Goal: Task Accomplishment & Management: Manage account settings

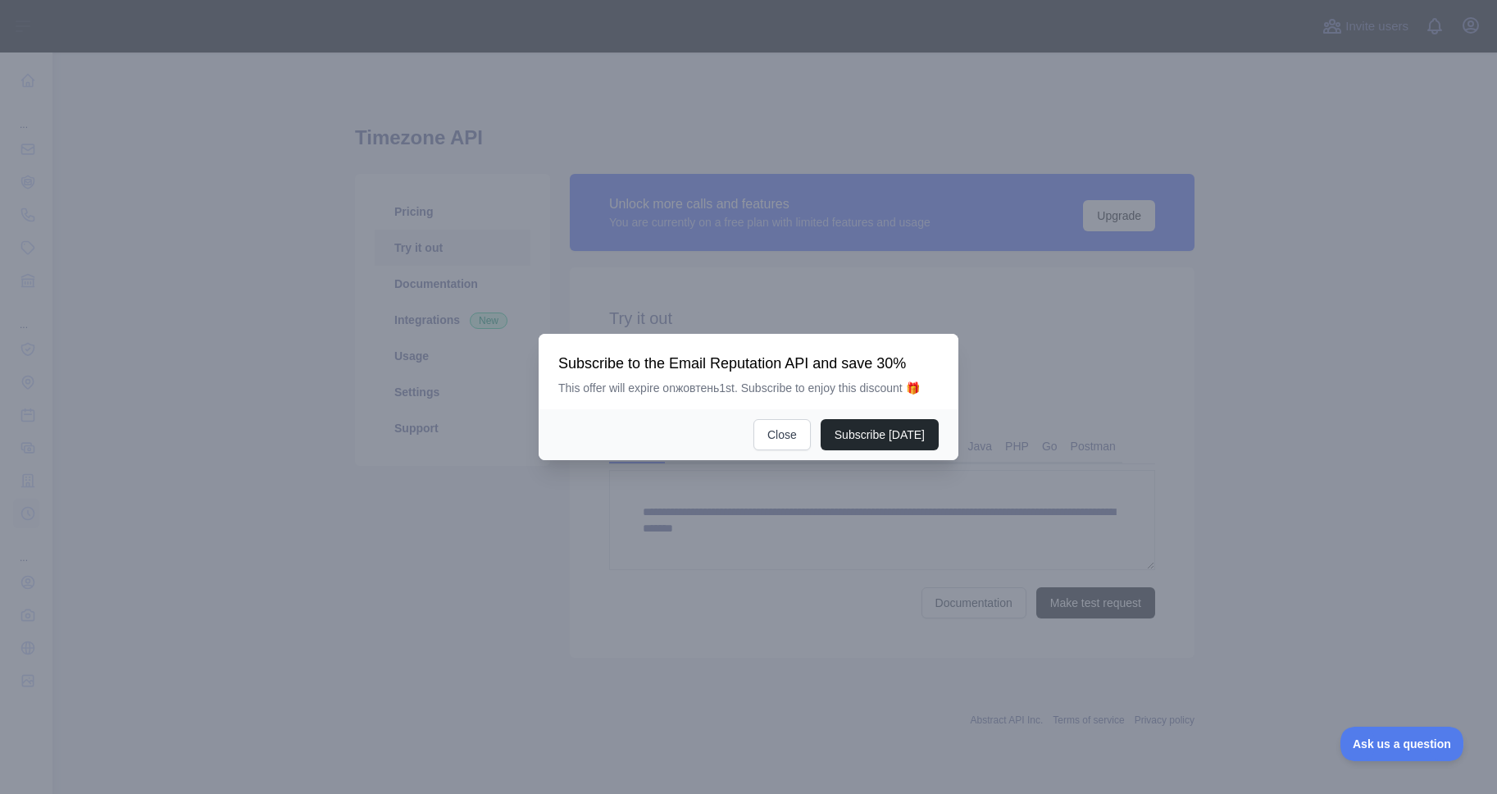
click at [789, 453] on div "Subscribe [DATE] Close" at bounding box center [749, 434] width 420 height 51
click at [789, 443] on button "Close" at bounding box center [782, 434] width 57 height 31
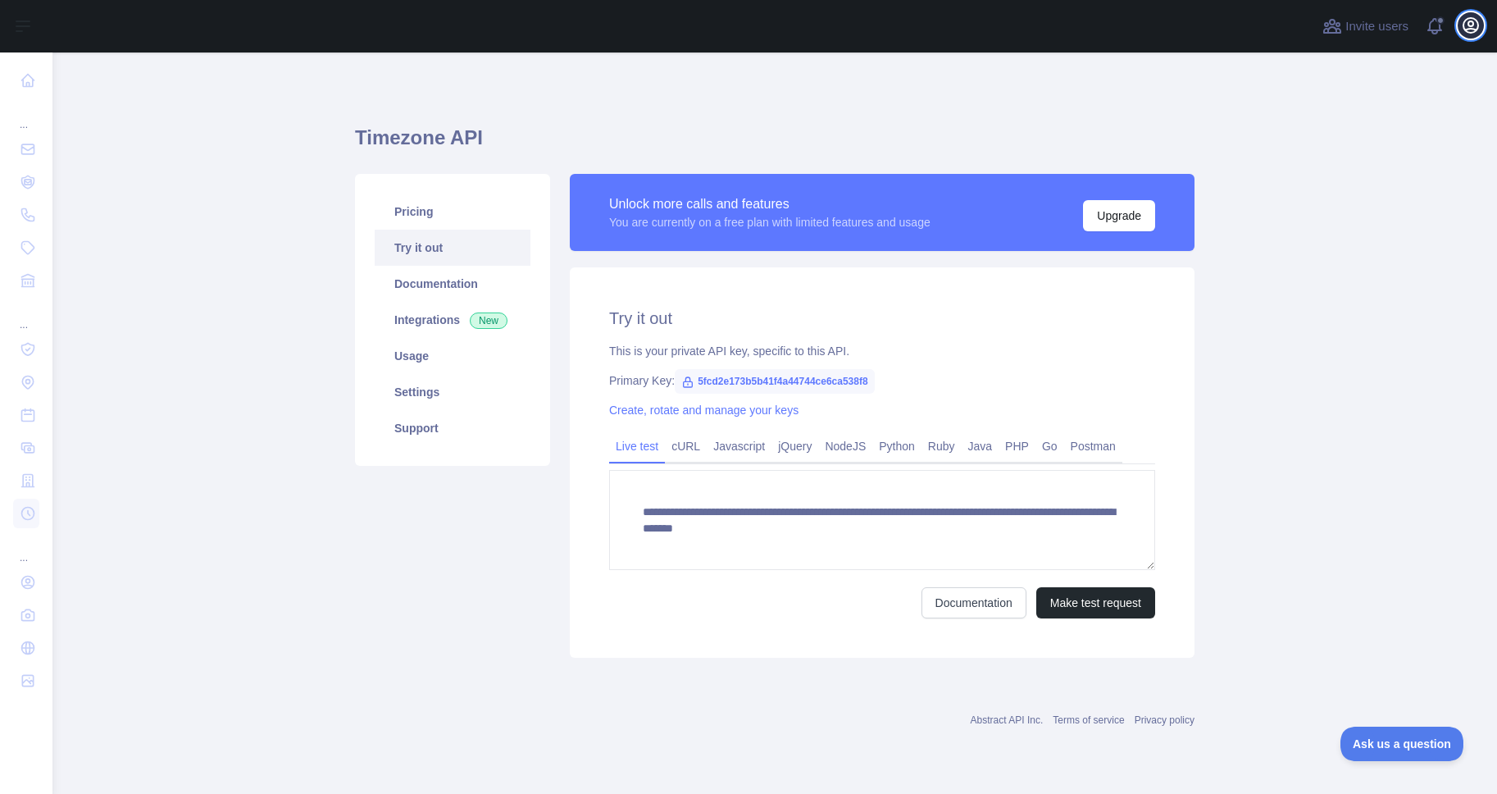
click at [1469, 20] on icon "button" at bounding box center [1471, 25] width 15 height 15
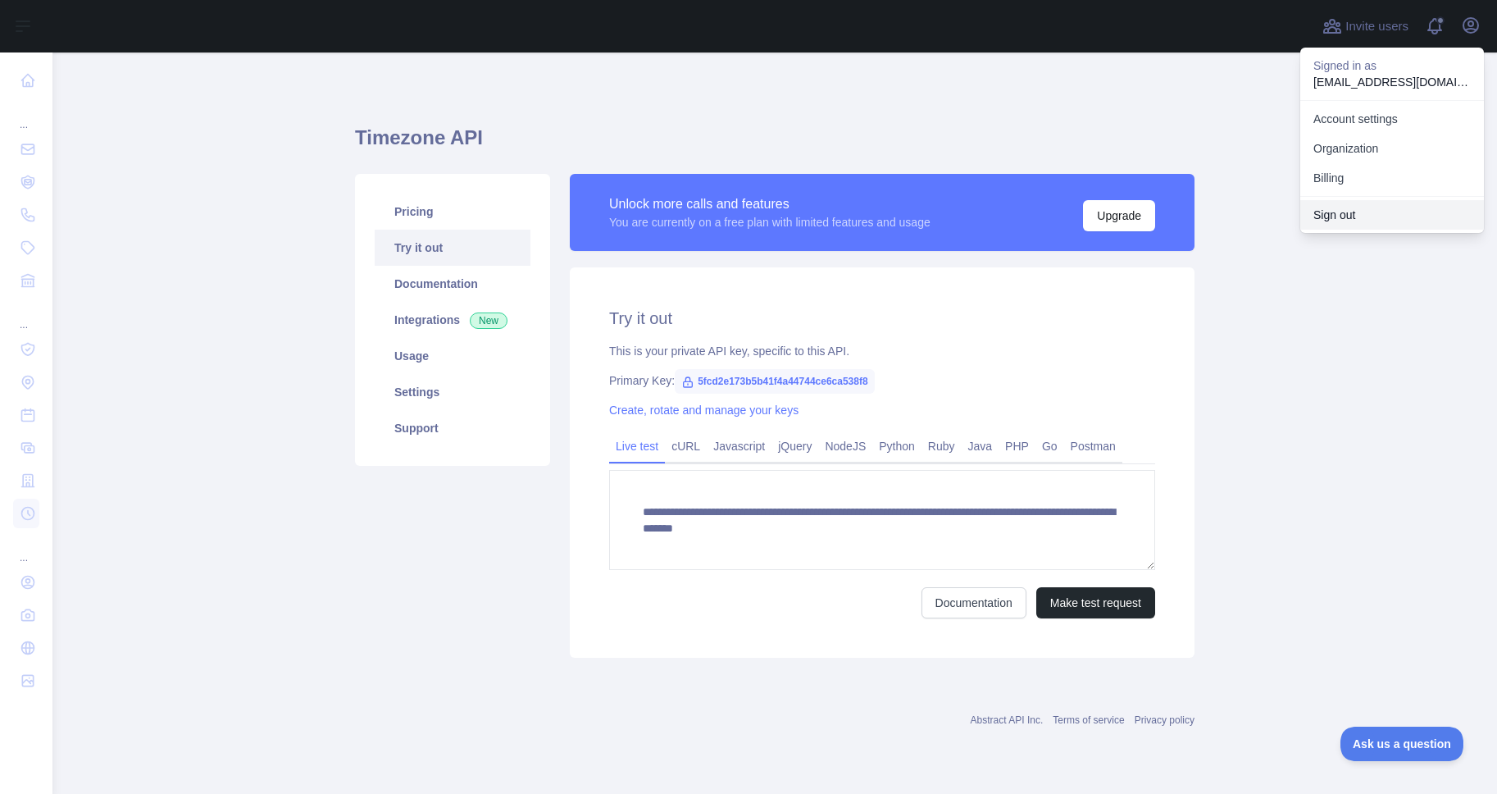
click at [1368, 213] on button "Sign out" at bounding box center [1392, 215] width 184 height 30
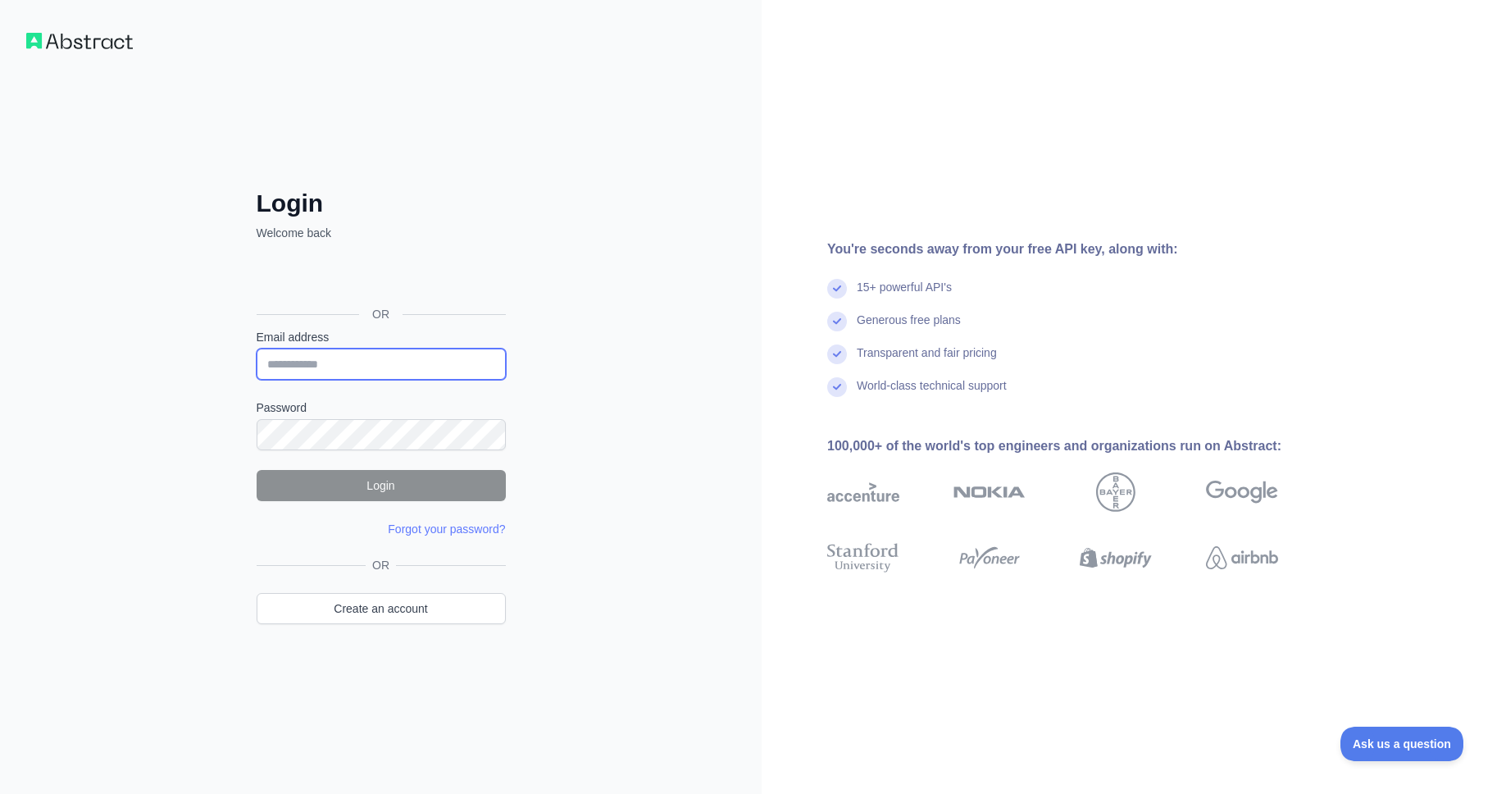
click at [459, 356] on input "Email address" at bounding box center [381, 363] width 249 height 31
paste input "**********"
type input "**********"
click at [357, 449] on form "**********" at bounding box center [381, 433] width 249 height 208
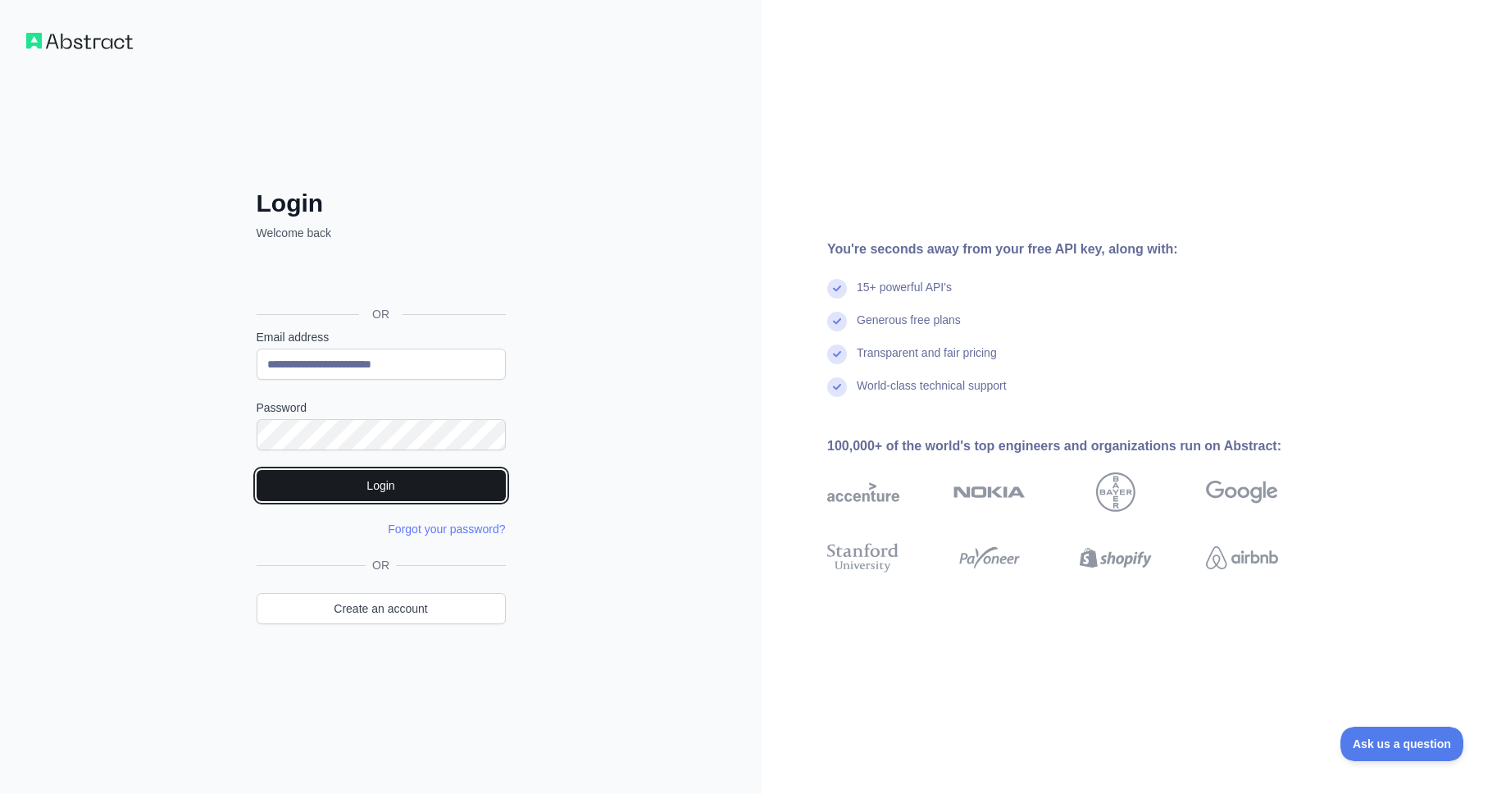
click at [371, 485] on button "Login" at bounding box center [381, 485] width 249 height 31
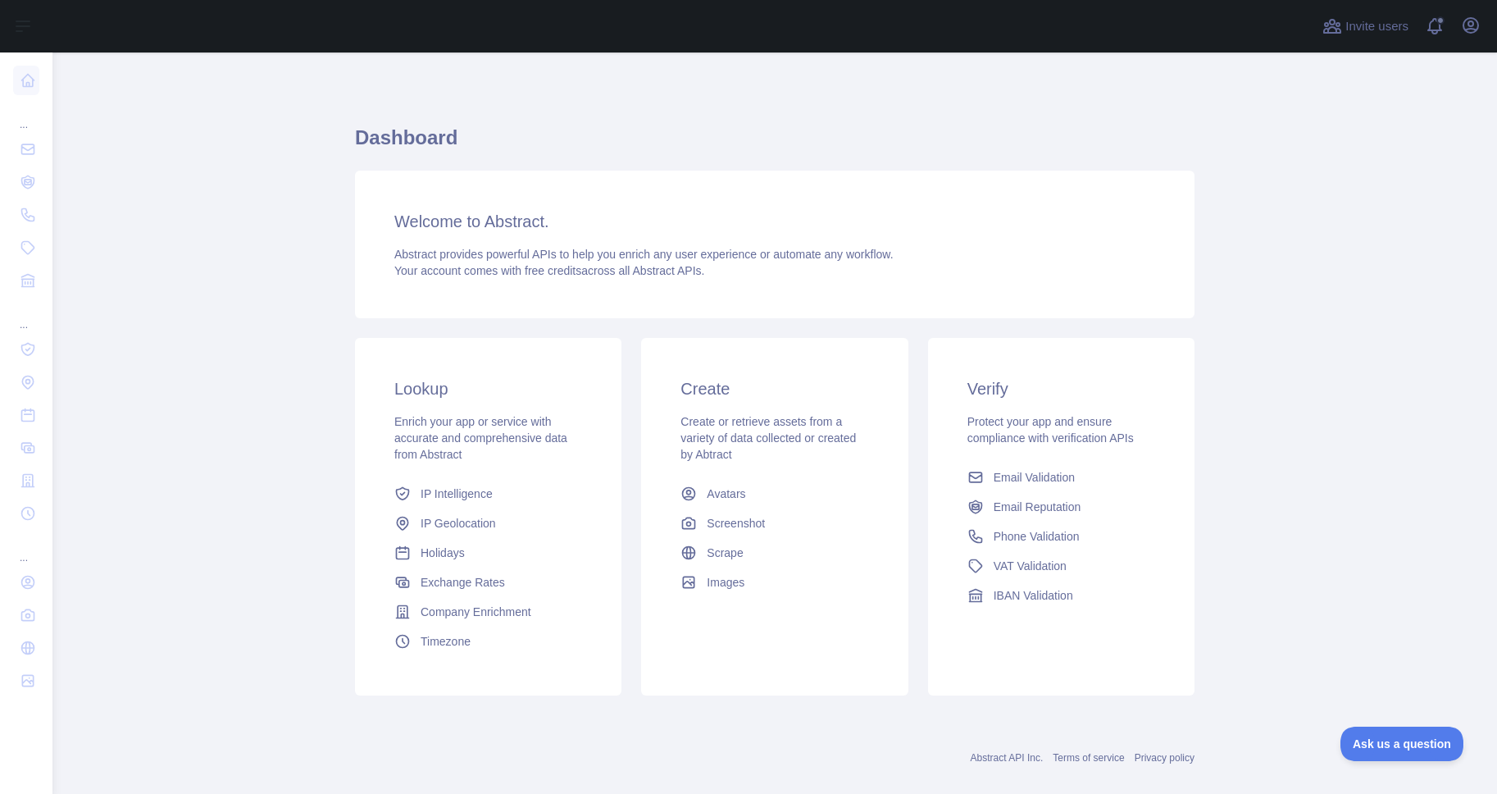
click at [476, 439] on span "Enrich your app or service with accurate and comprehensive data from Abstract" at bounding box center [480, 438] width 173 height 46
click at [449, 649] on link "Timezone" at bounding box center [488, 641] width 201 height 30
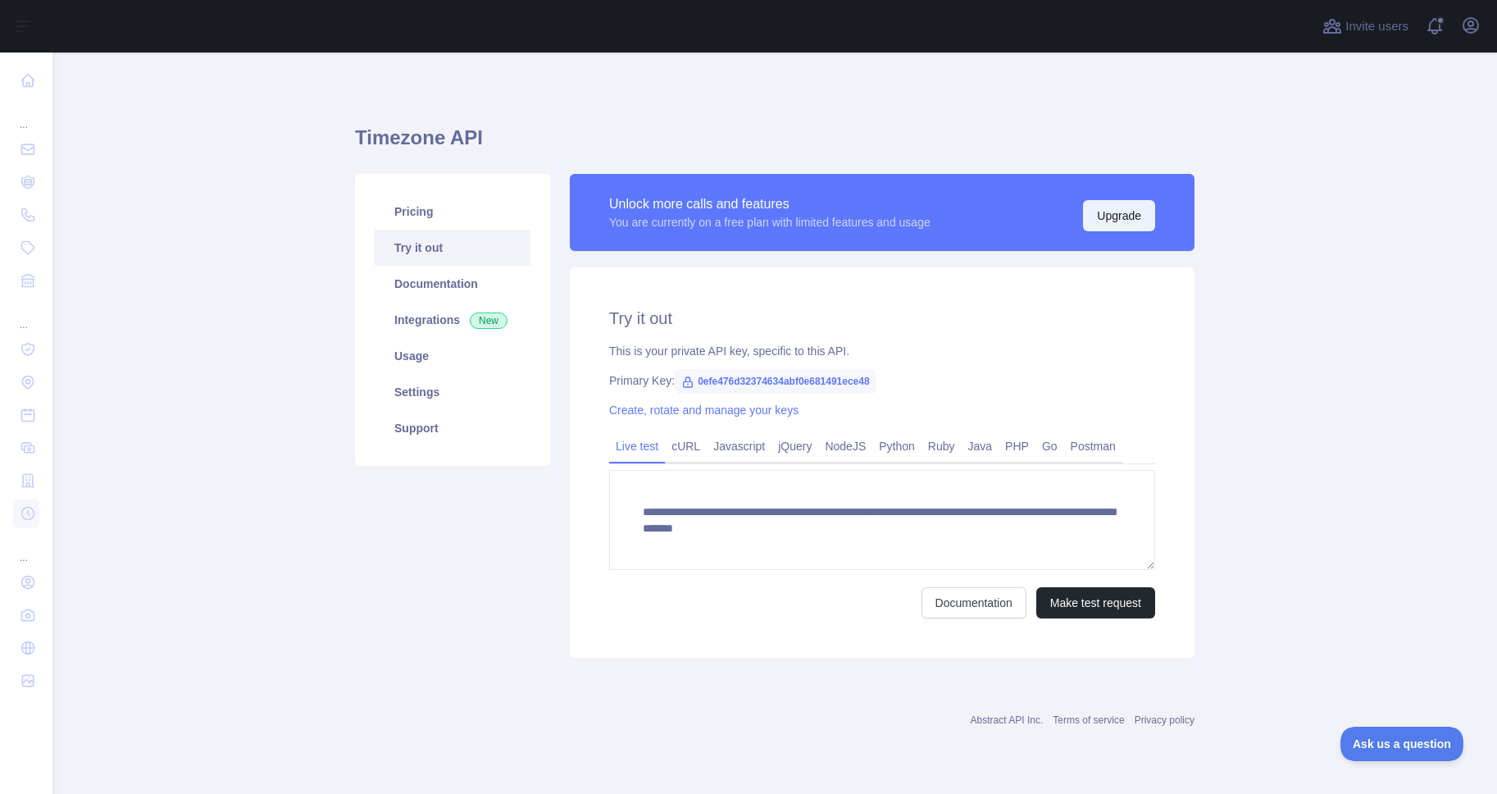
click at [1118, 210] on button "Upgrade" at bounding box center [1119, 215] width 72 height 31
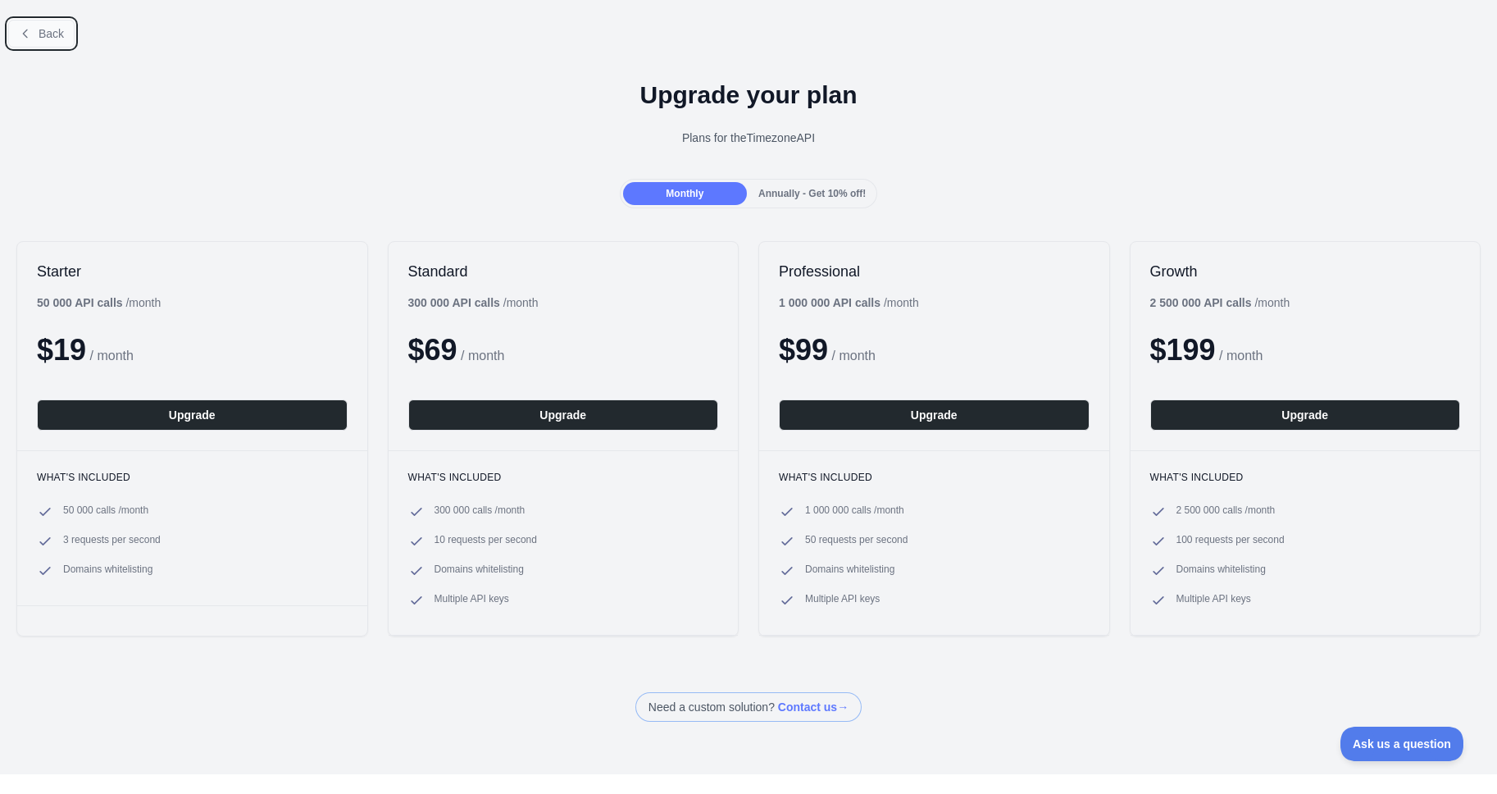
click at [47, 38] on span "Back" at bounding box center [51, 33] width 25 height 13
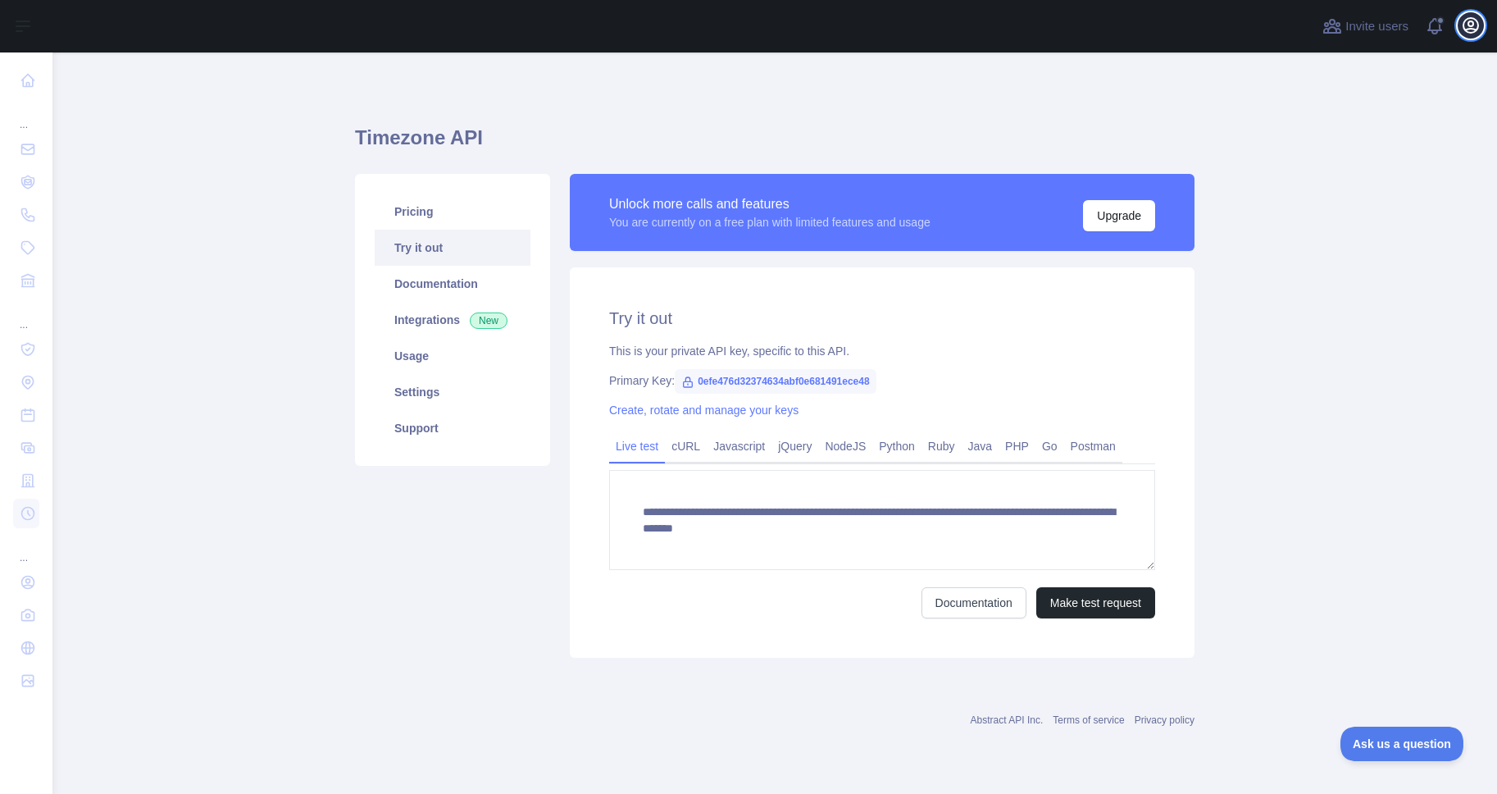
click at [1468, 24] on icon "button" at bounding box center [1471, 25] width 15 height 15
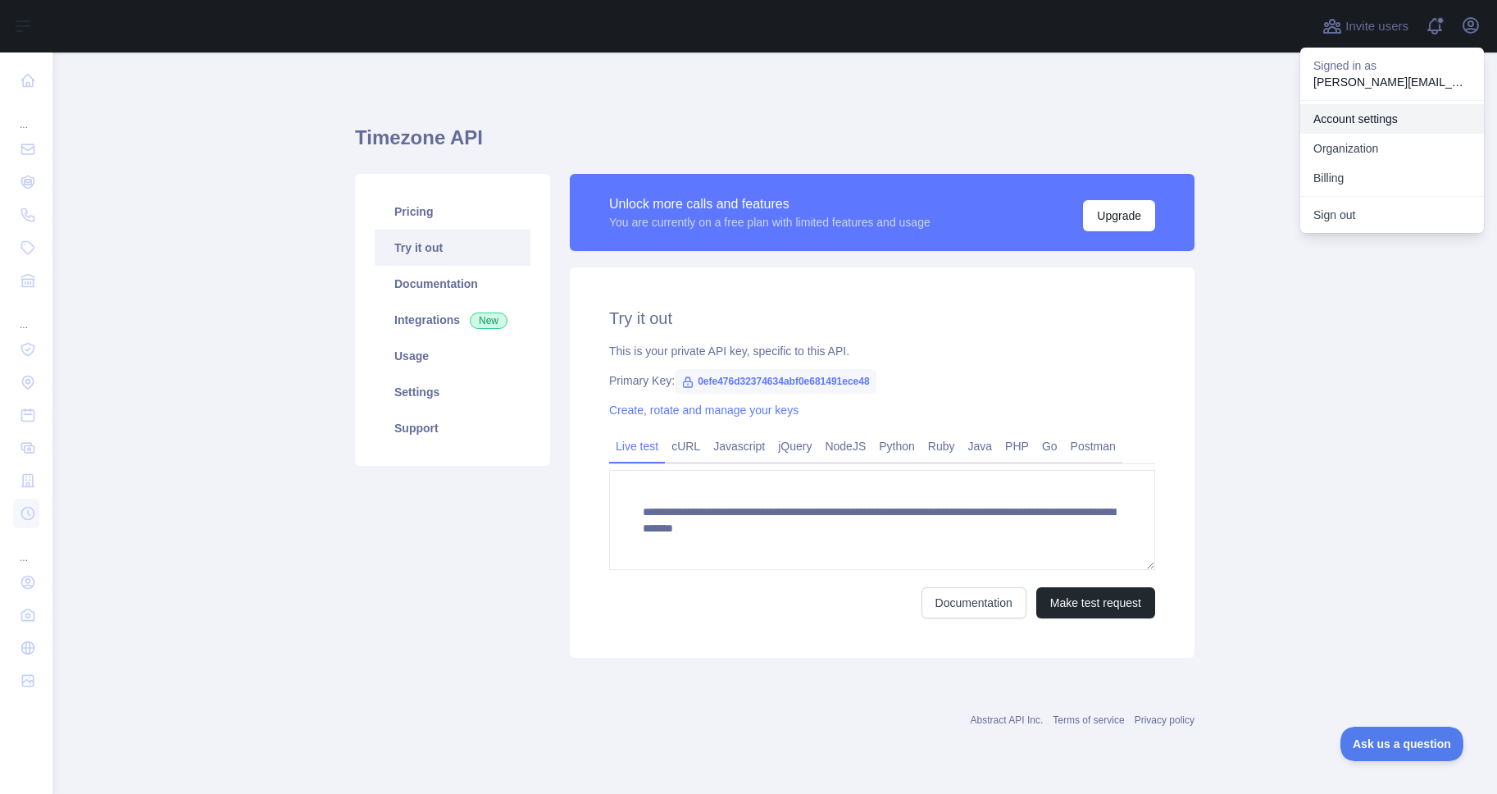
click at [1379, 121] on link "Account settings" at bounding box center [1392, 119] width 184 height 30
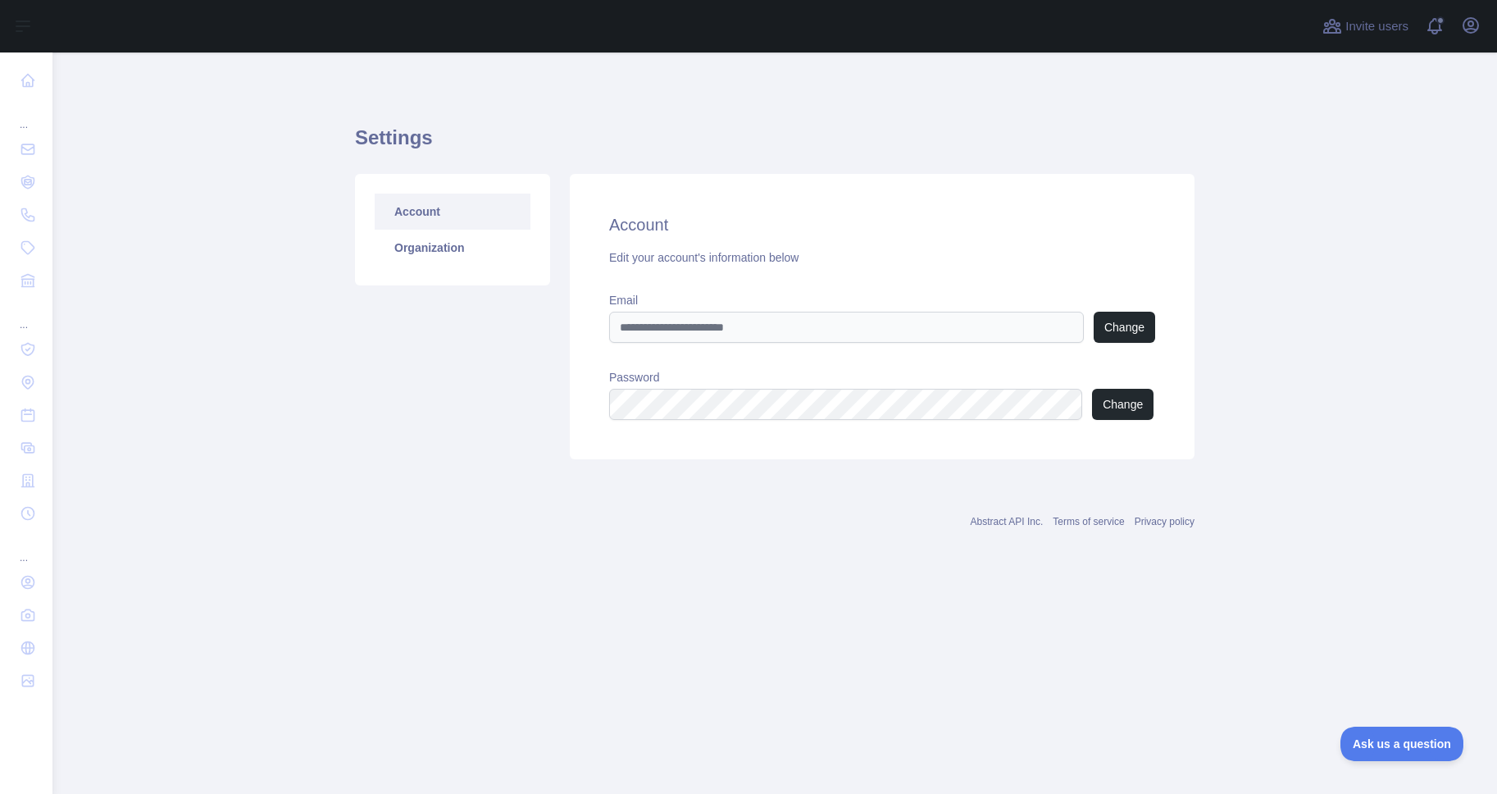
click at [467, 266] on div "Account Organization" at bounding box center [452, 230] width 195 height 112
click at [448, 249] on link "Organization" at bounding box center [453, 248] width 156 height 36
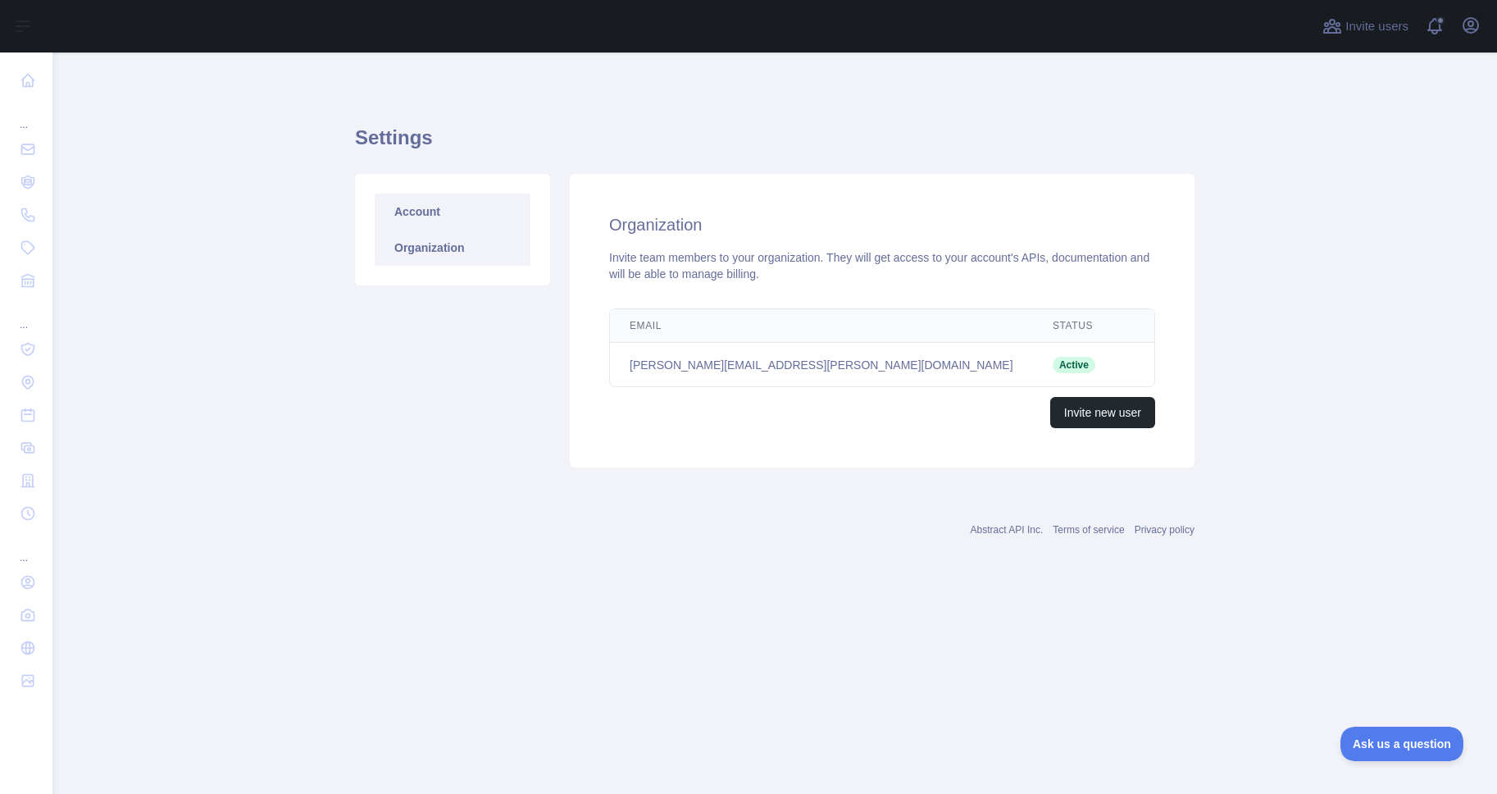
click at [446, 211] on link "Account" at bounding box center [453, 212] width 156 height 36
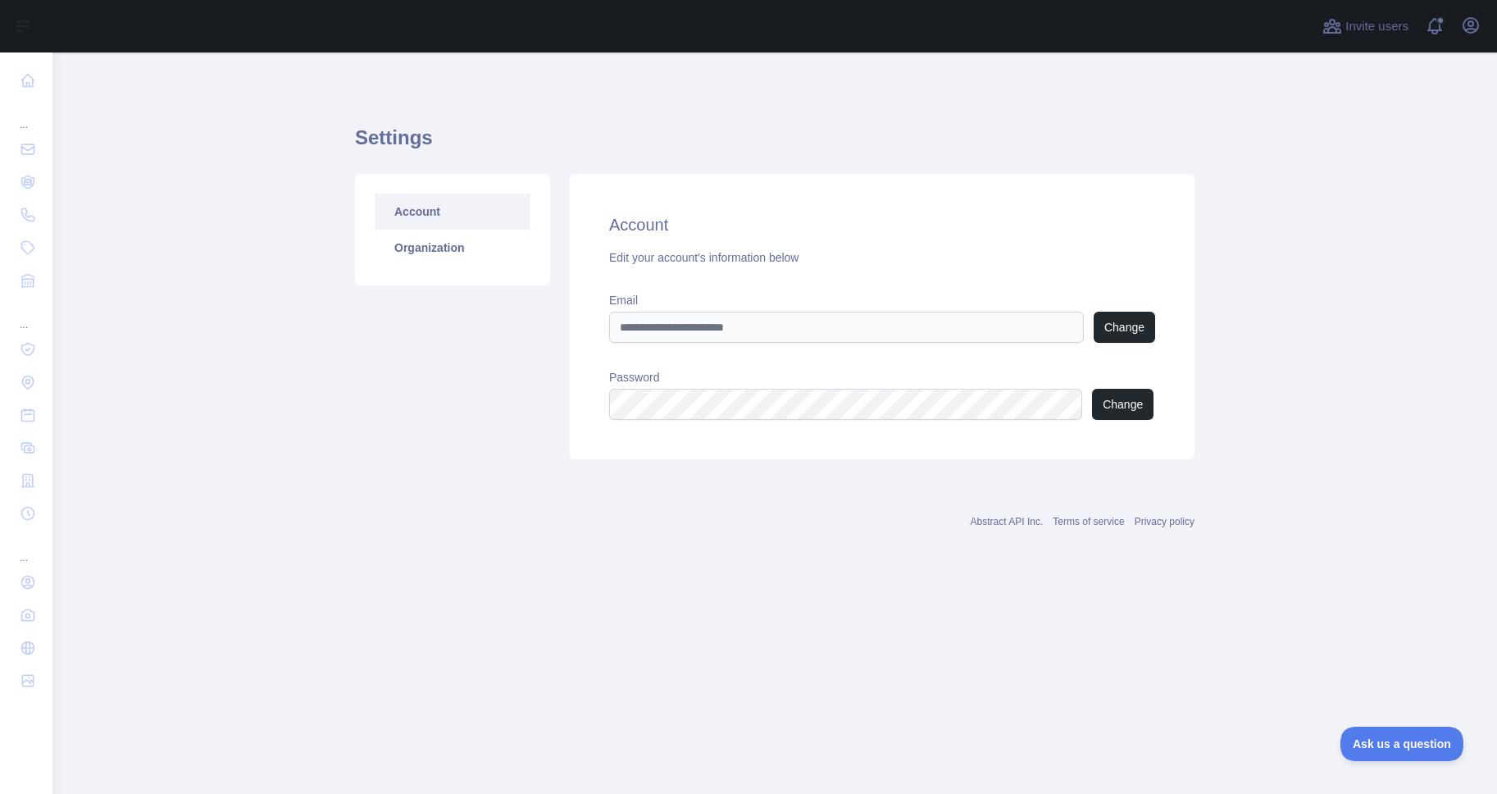
click at [1464, 38] on div "Open user menu" at bounding box center [1471, 26] width 26 height 29
click at [1471, 32] on icon "button" at bounding box center [1471, 25] width 15 height 15
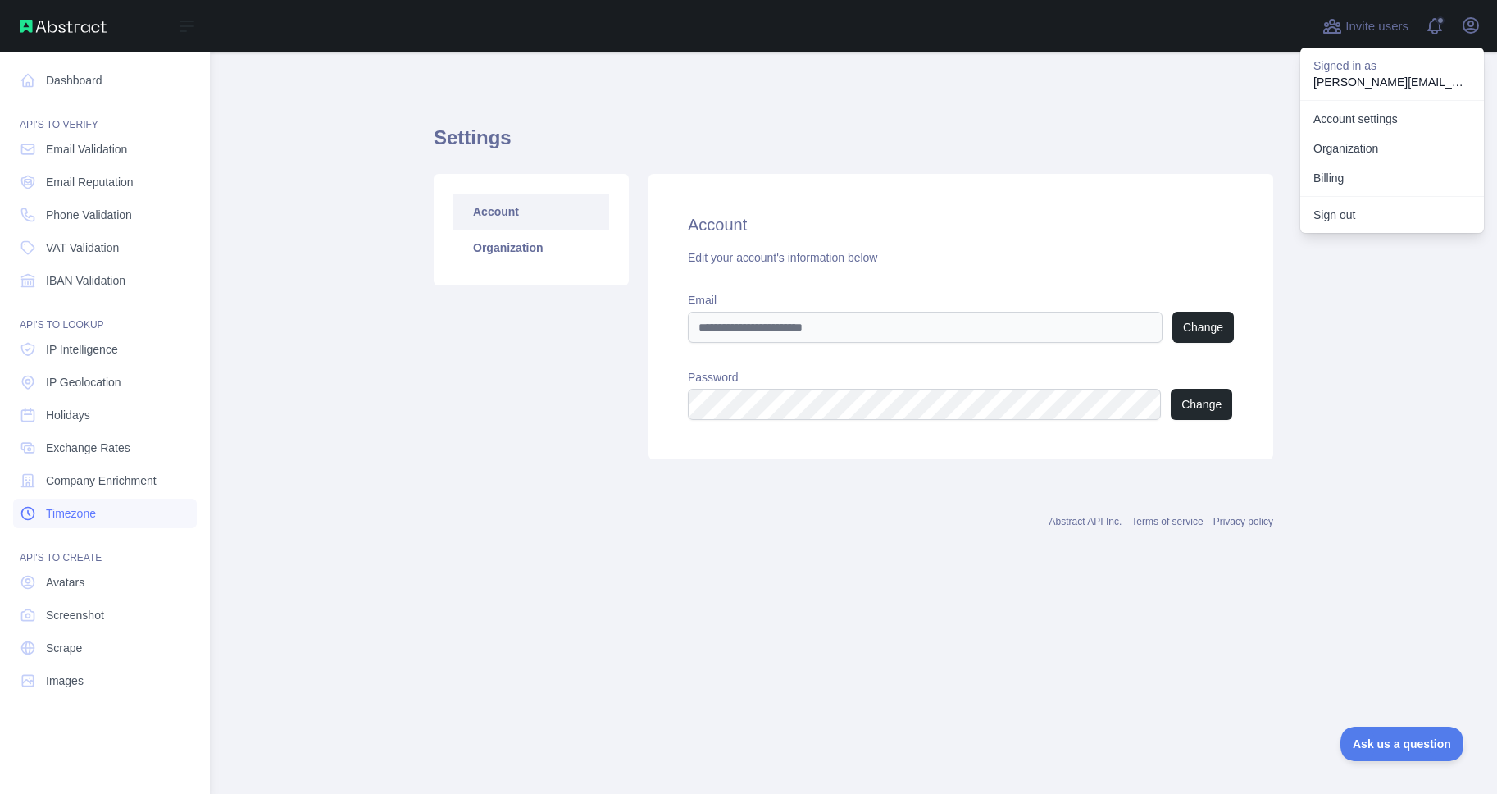
click at [89, 508] on span "Timezone" at bounding box center [71, 513] width 50 height 16
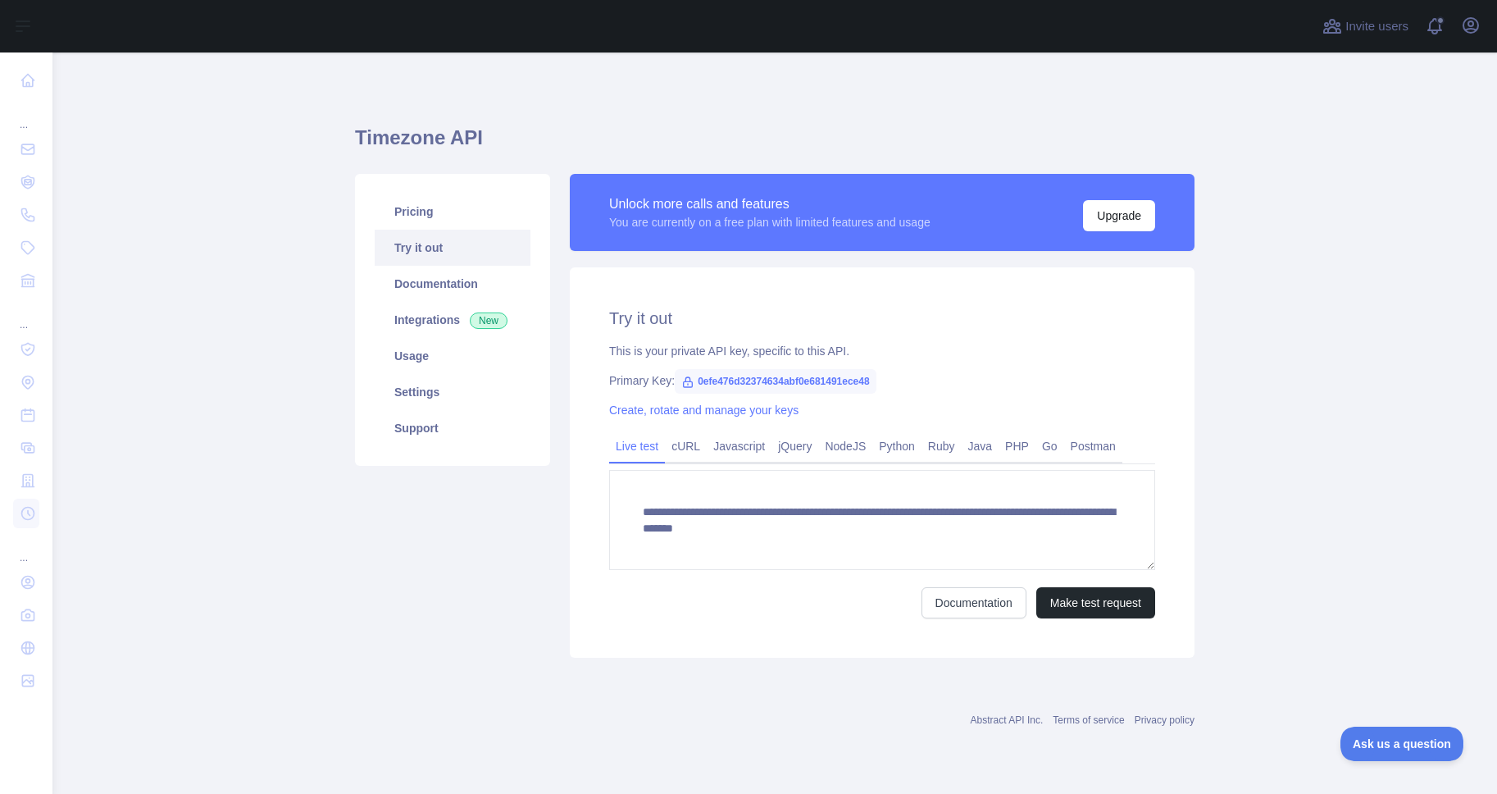
click at [737, 209] on div "Unlock more calls and features" at bounding box center [769, 204] width 321 height 20
click at [448, 320] on link "Integrations New" at bounding box center [453, 320] width 156 height 36
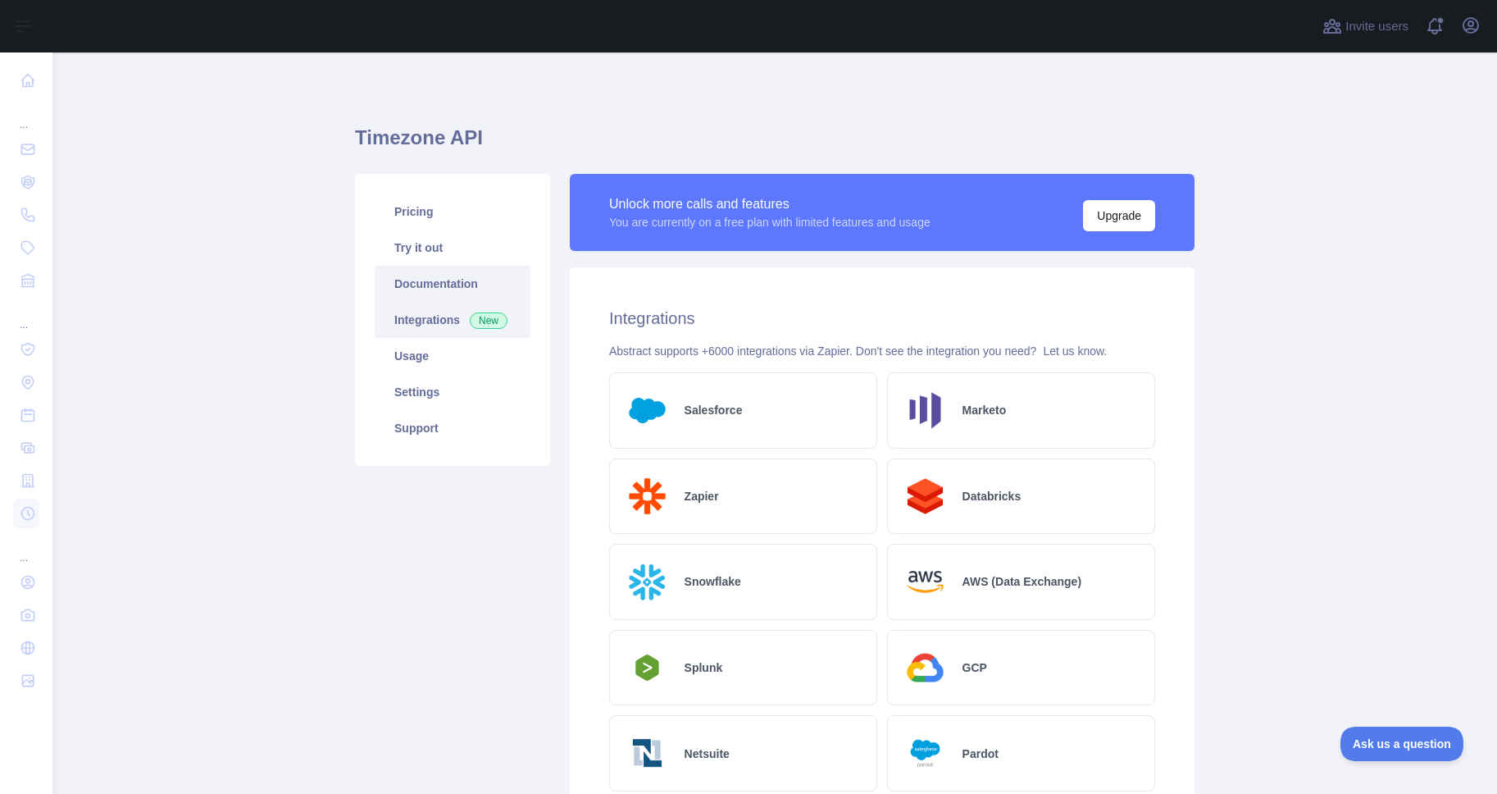
click at [448, 291] on link "Documentation" at bounding box center [453, 284] width 156 height 36
click at [469, 255] on link "Try it out" at bounding box center [453, 248] width 156 height 36
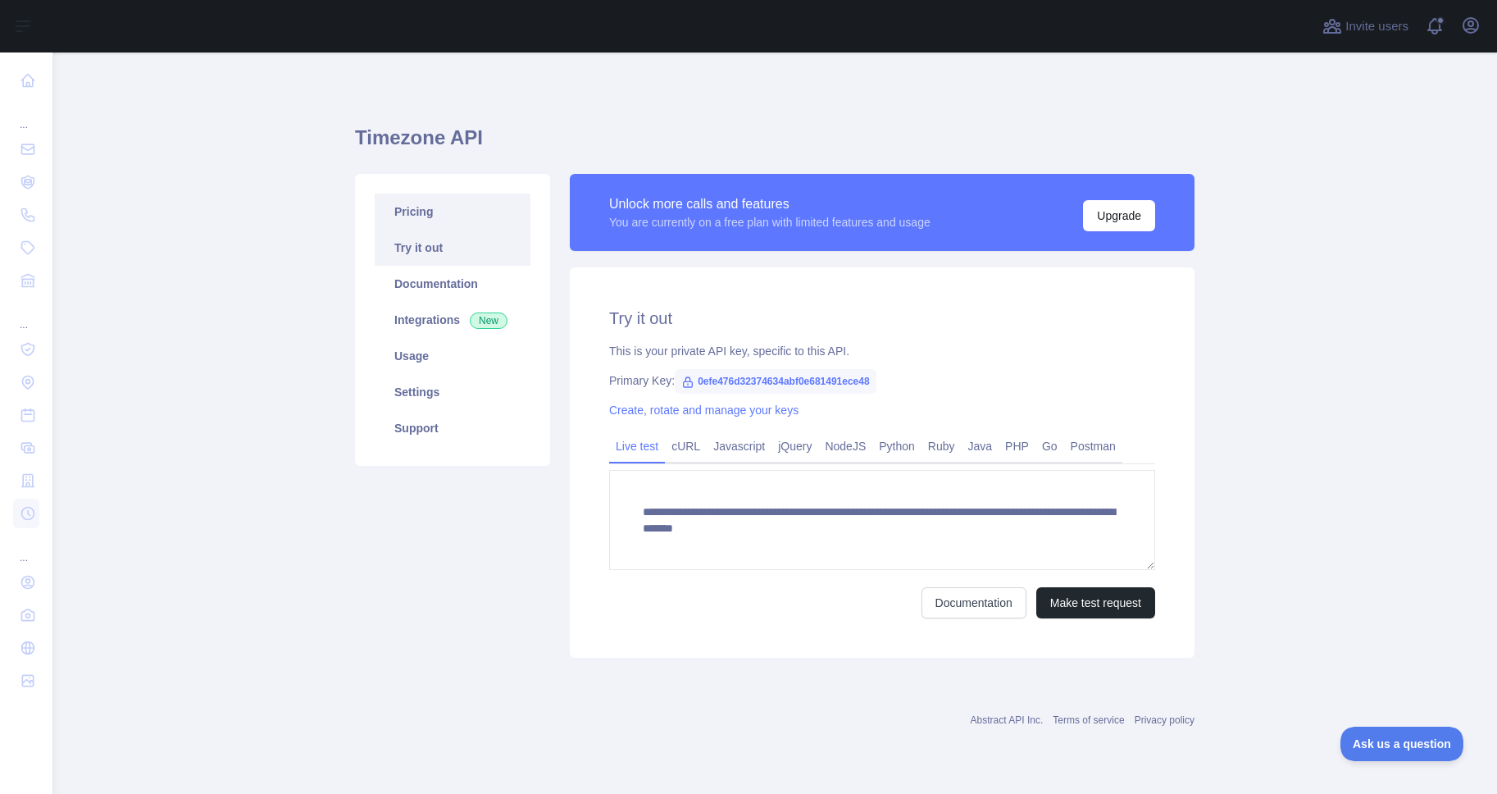
click at [442, 216] on link "Pricing" at bounding box center [453, 212] width 156 height 36
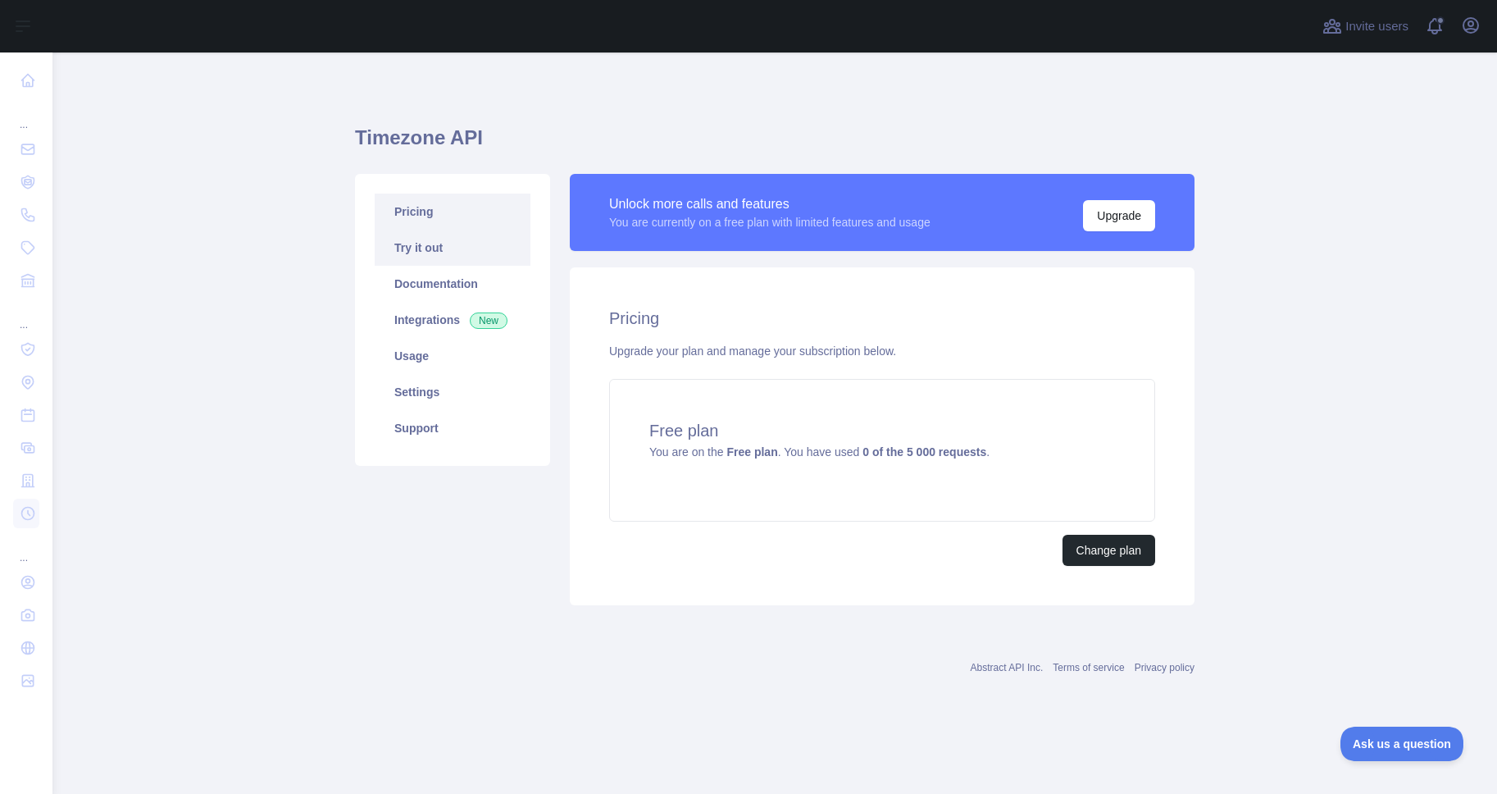
click at [442, 257] on link "Try it out" at bounding box center [453, 248] width 156 height 36
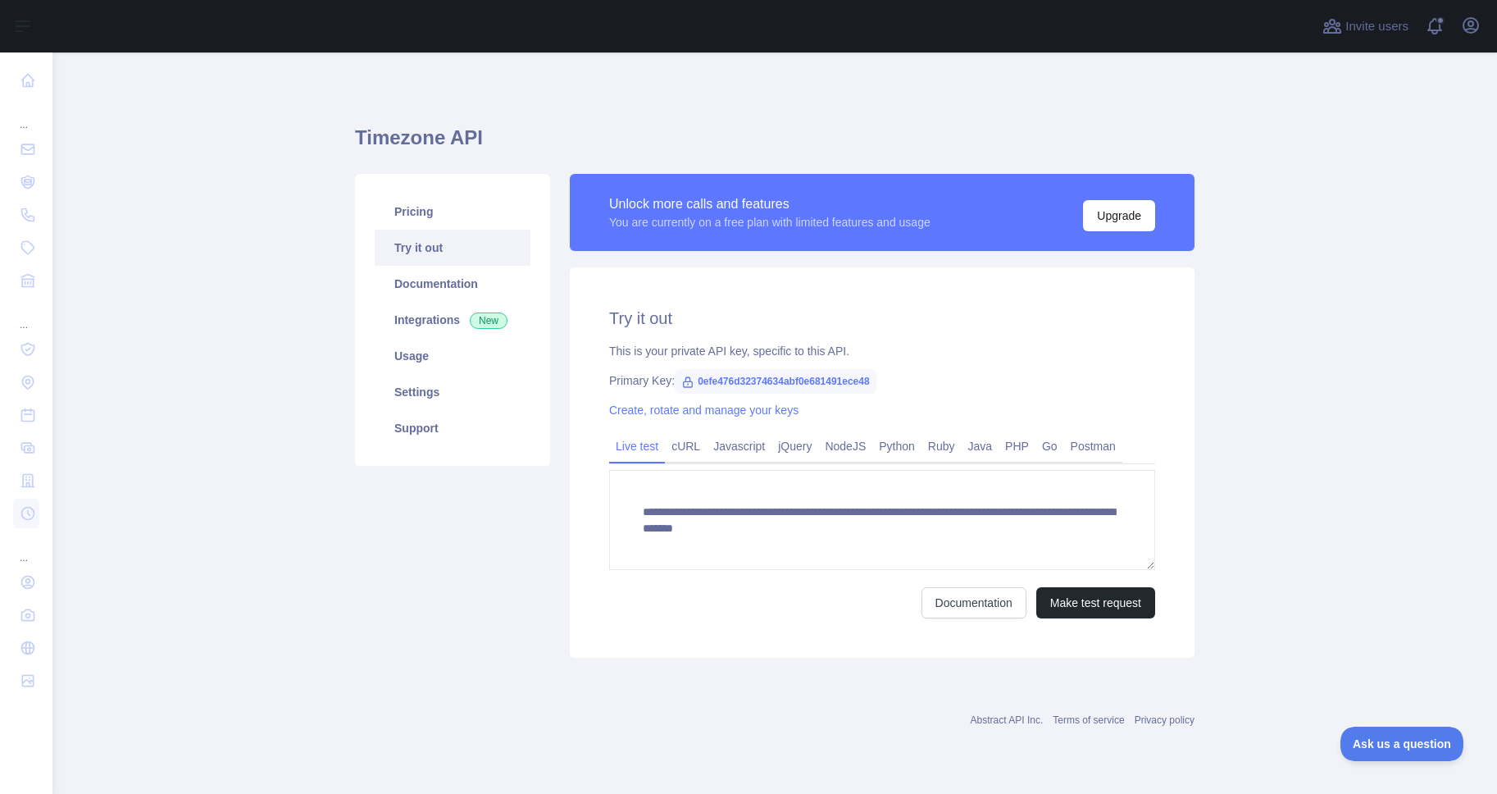
click at [854, 377] on span "0efe476d32374634abf0e681491ece48" at bounding box center [776, 381] width 202 height 25
click at [684, 382] on icon at bounding box center [688, 382] width 9 height 10
click at [770, 385] on span "0efe476d32374634abf0e681491ece48" at bounding box center [776, 381] width 202 height 25
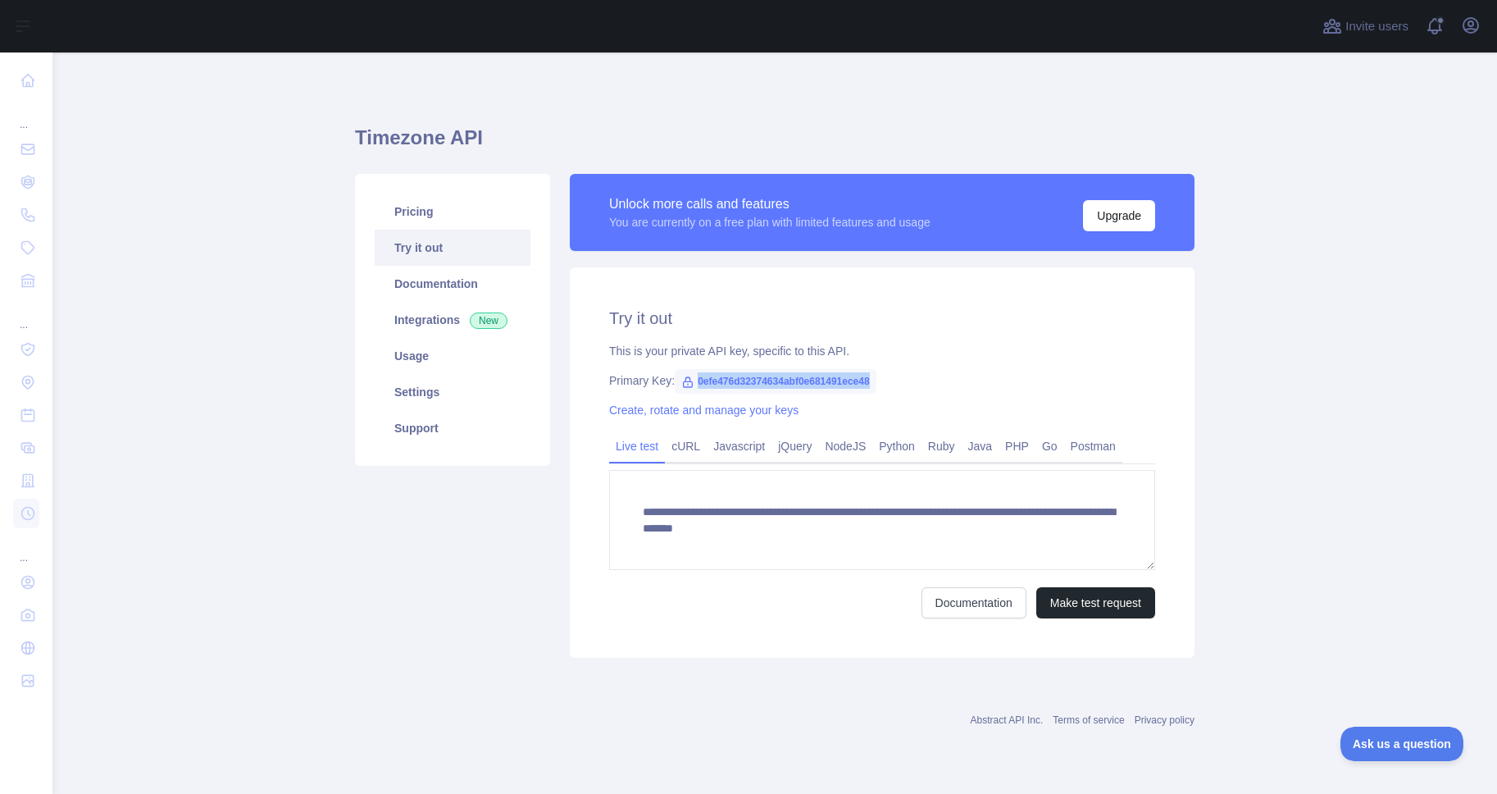
copy span "0efe476d32374634abf0e681491ece48"
